Goal: Register for event/course

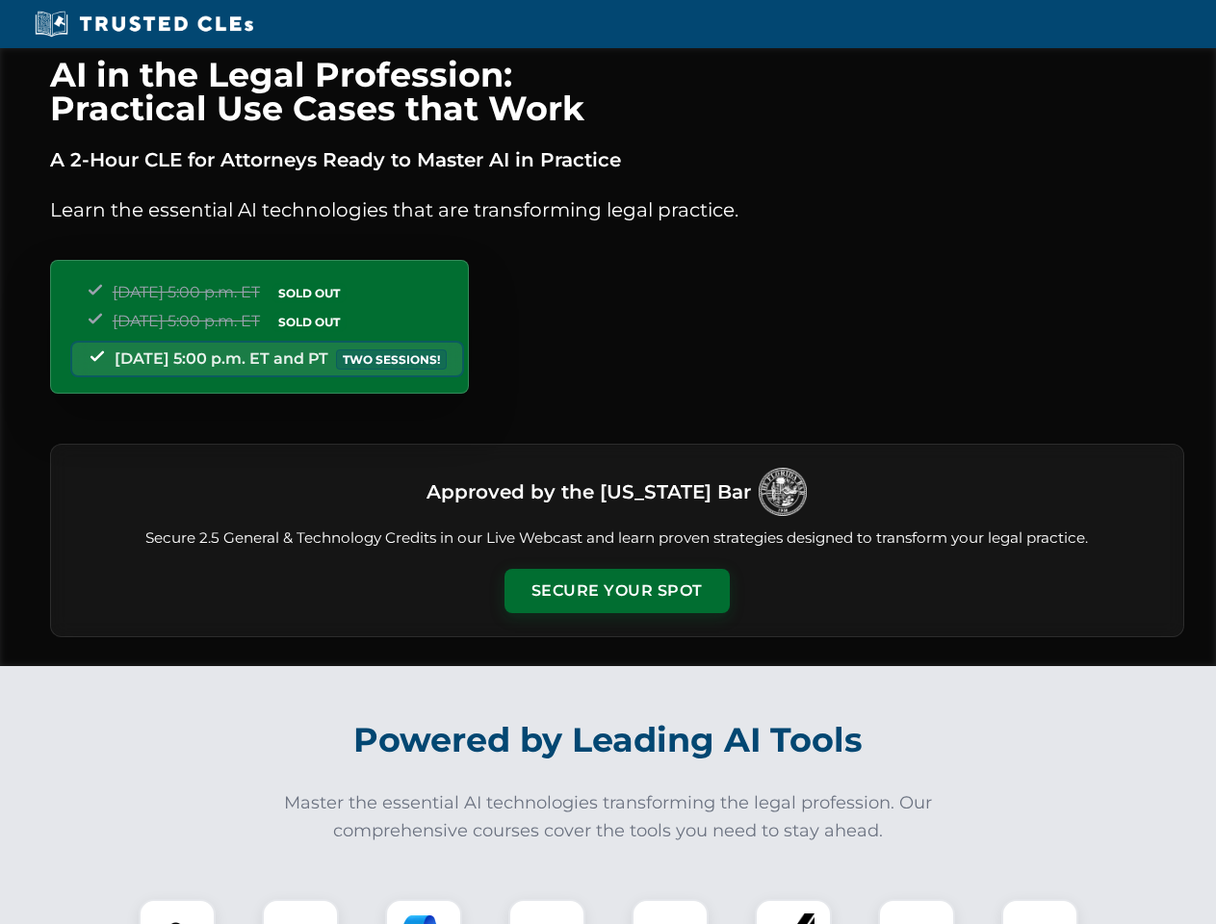
click at [616, 591] on button "Secure Your Spot" at bounding box center [616, 591] width 225 height 44
click at [177, 911] on img at bounding box center [177, 937] width 56 height 56
click at [300, 911] on div at bounding box center [300, 937] width 77 height 77
click at [423, 911] on div at bounding box center [423, 937] width 77 height 77
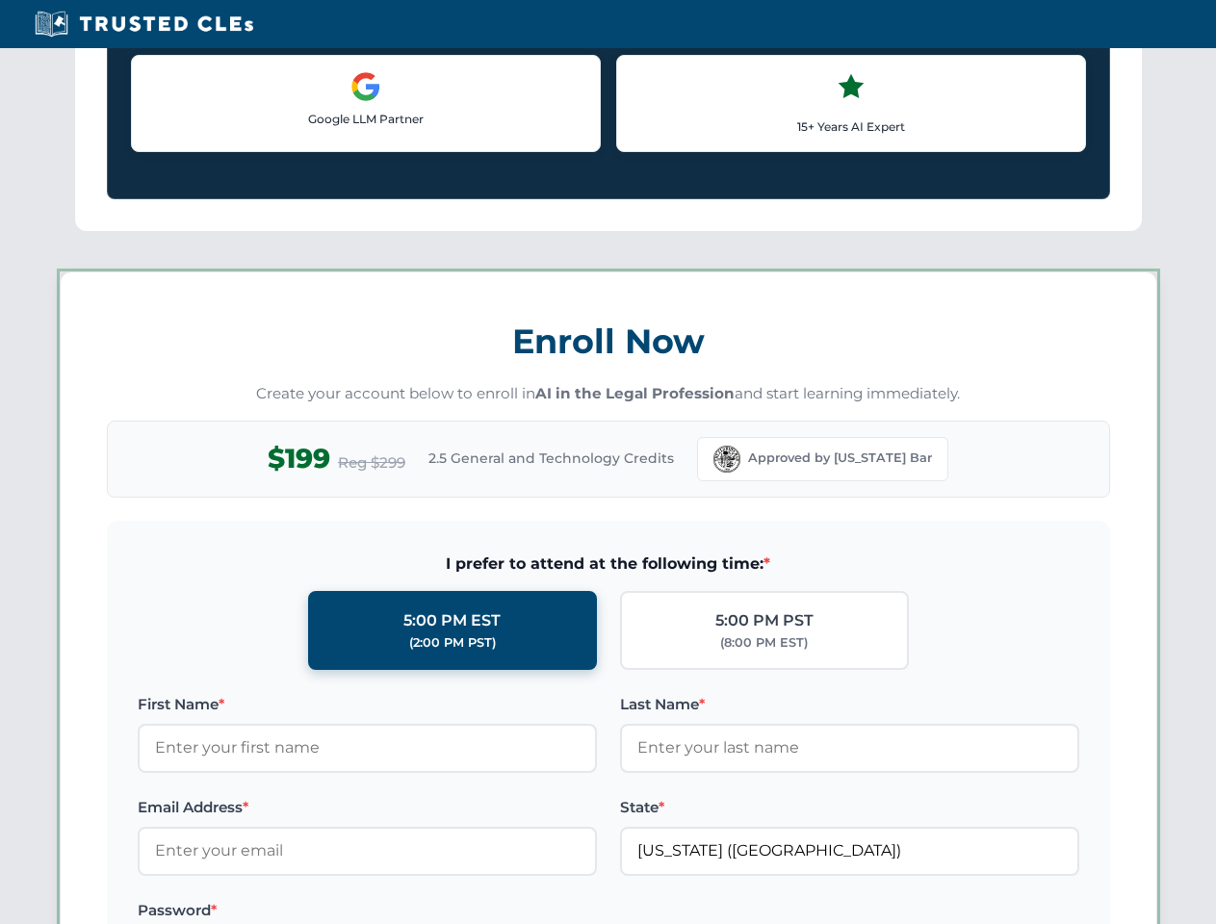
click at [670, 911] on label at bounding box center [849, 910] width 459 height 23
